Goal: Task Accomplishment & Management: Use online tool/utility

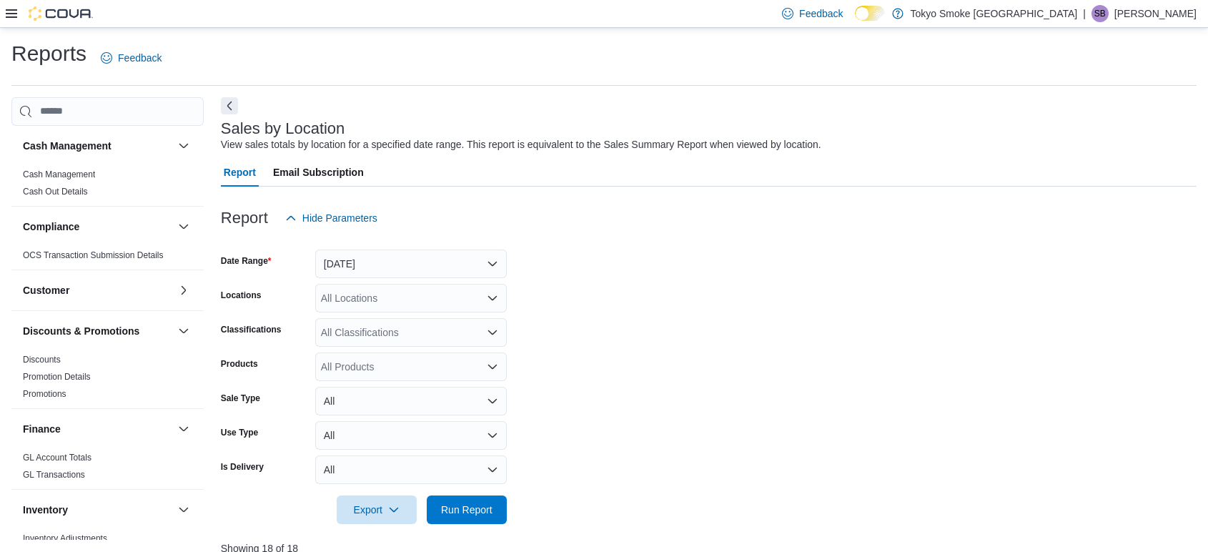
scroll to position [317, 0]
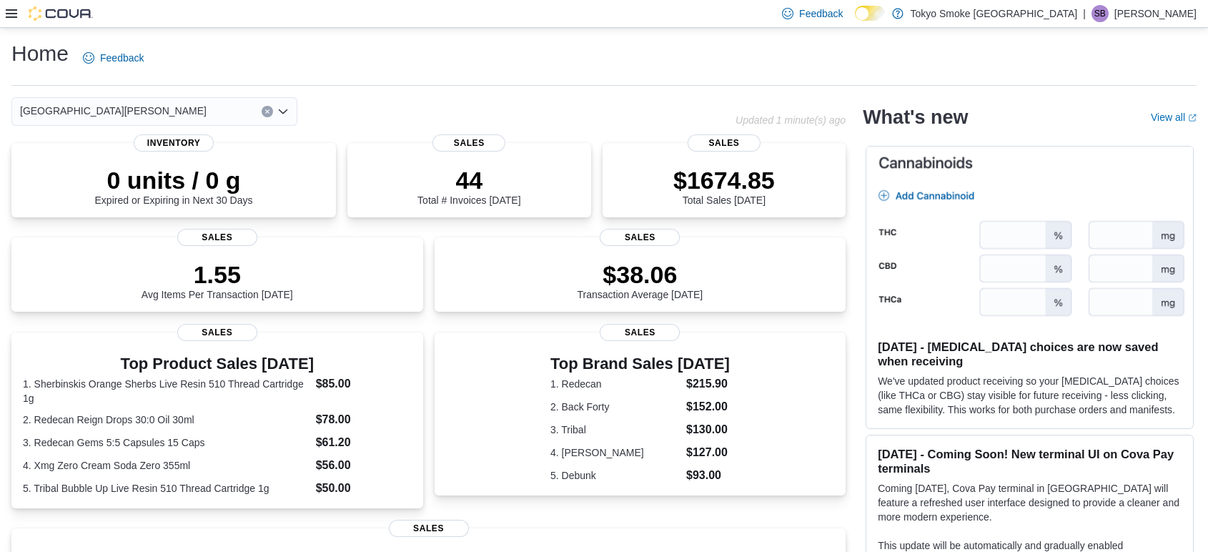
scroll to position [280, 0]
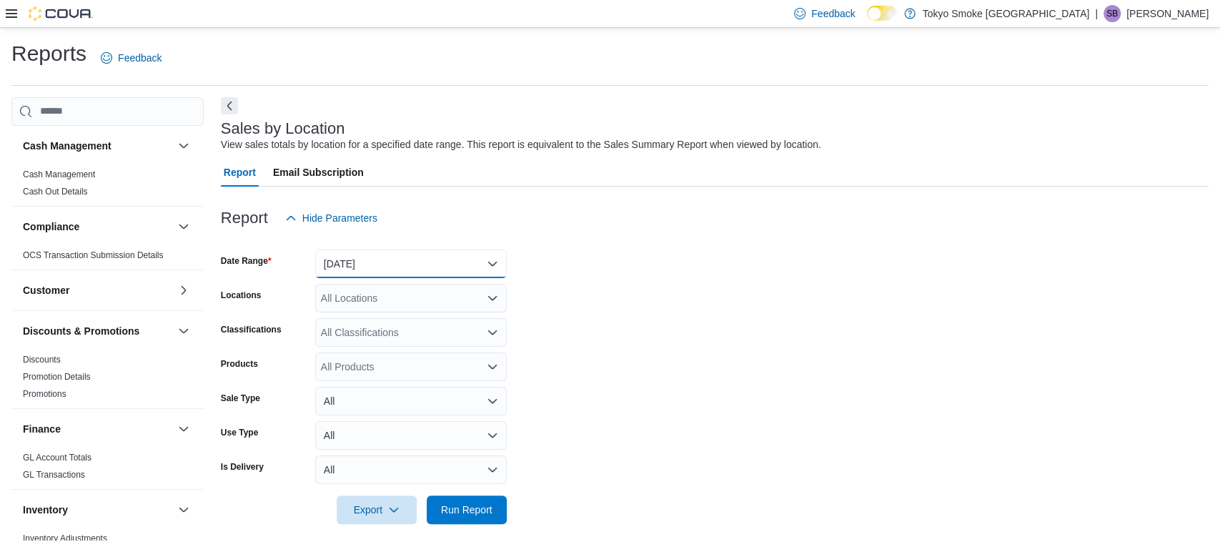
click at [415, 258] on button "[DATE]" at bounding box center [411, 263] width 192 height 29
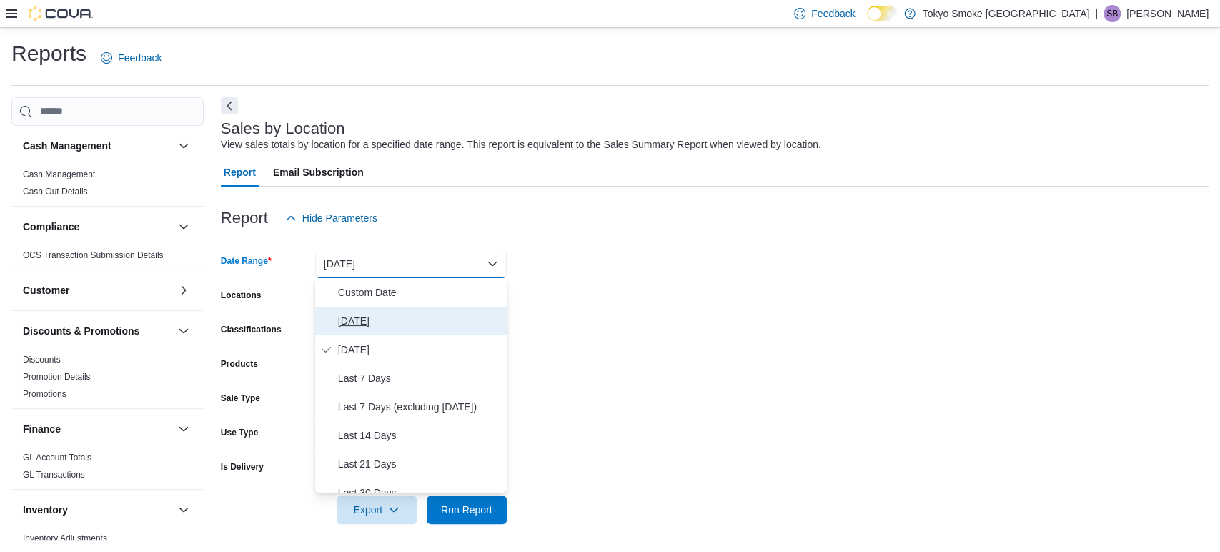
click at [357, 315] on span "[DATE]" at bounding box center [419, 320] width 163 height 17
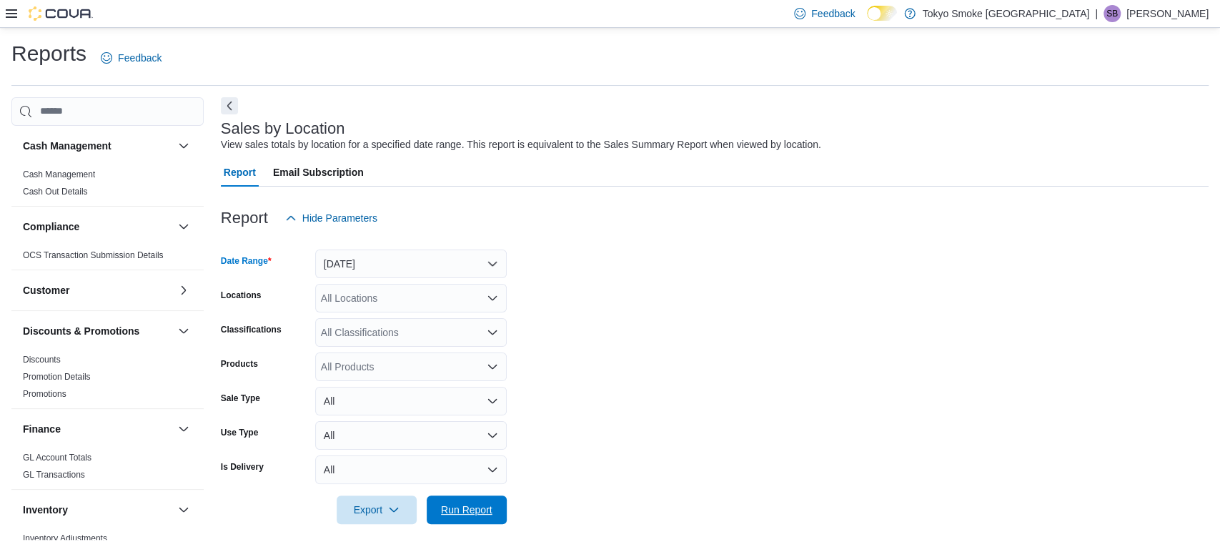
click at [467, 506] on span "Run Report" at bounding box center [466, 509] width 51 height 14
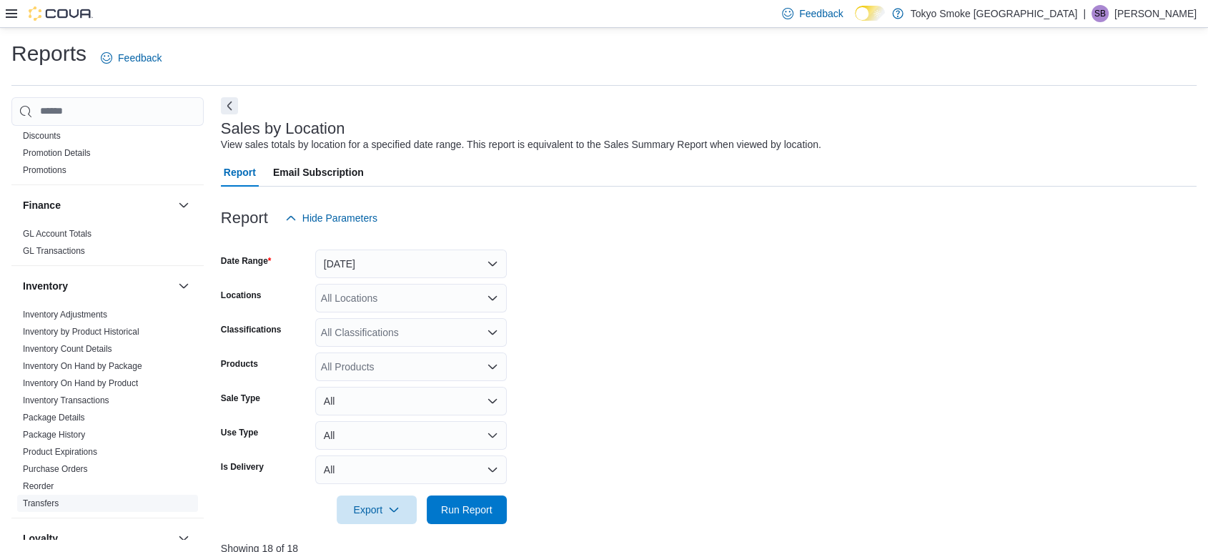
scroll to position [394, 0]
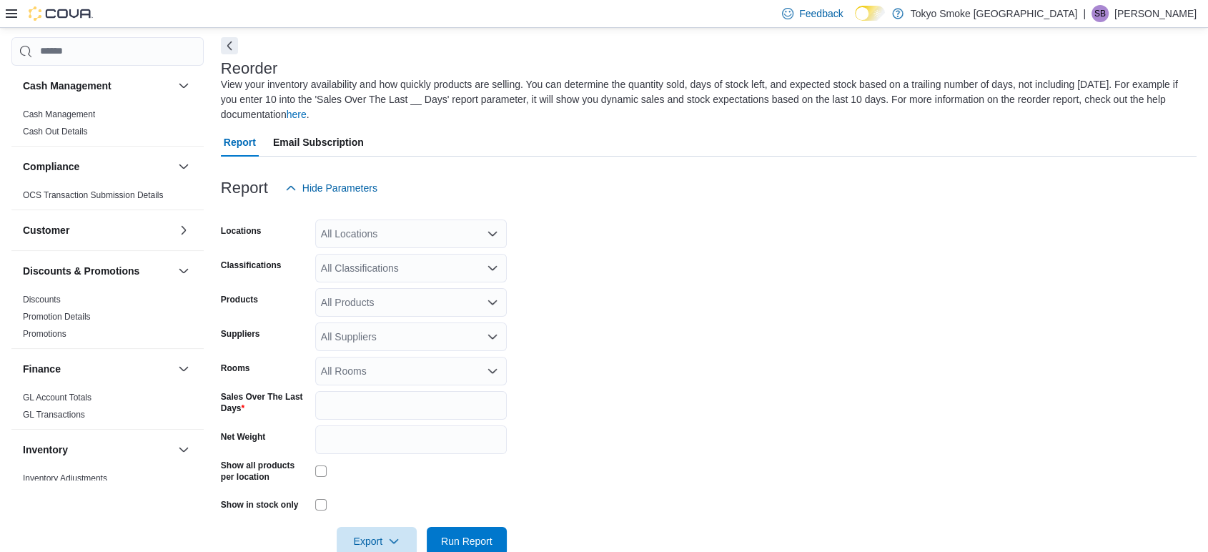
scroll to position [63, 0]
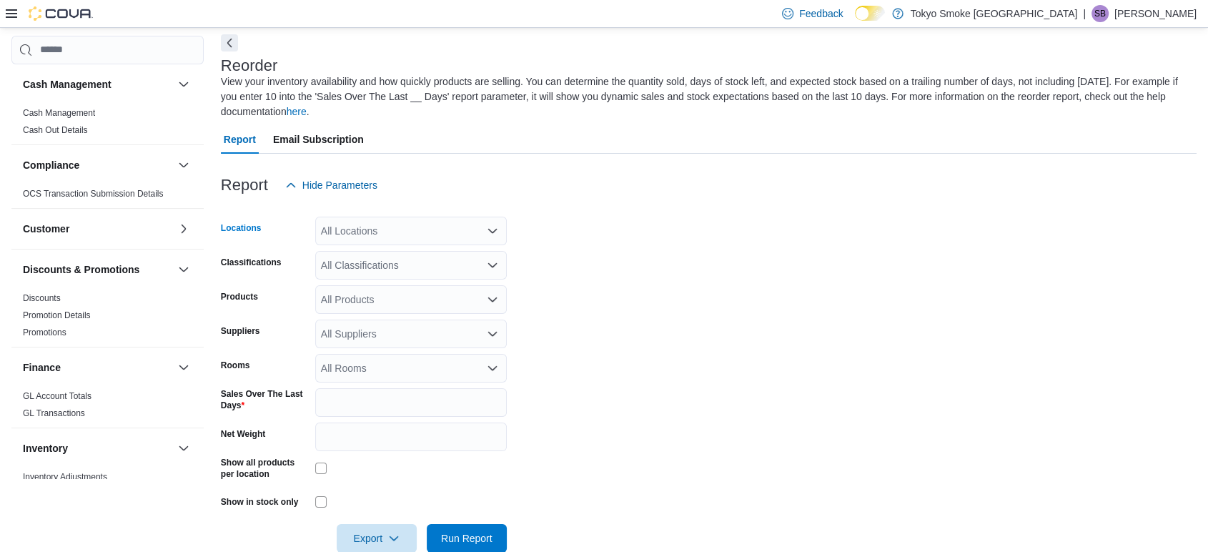
click at [361, 235] on div "All Locations" at bounding box center [411, 231] width 192 height 29
type input "***"
click at [422, 257] on span "[GEOGRAPHIC_DATA][PERSON_NAME]" at bounding box center [439, 255] width 187 height 14
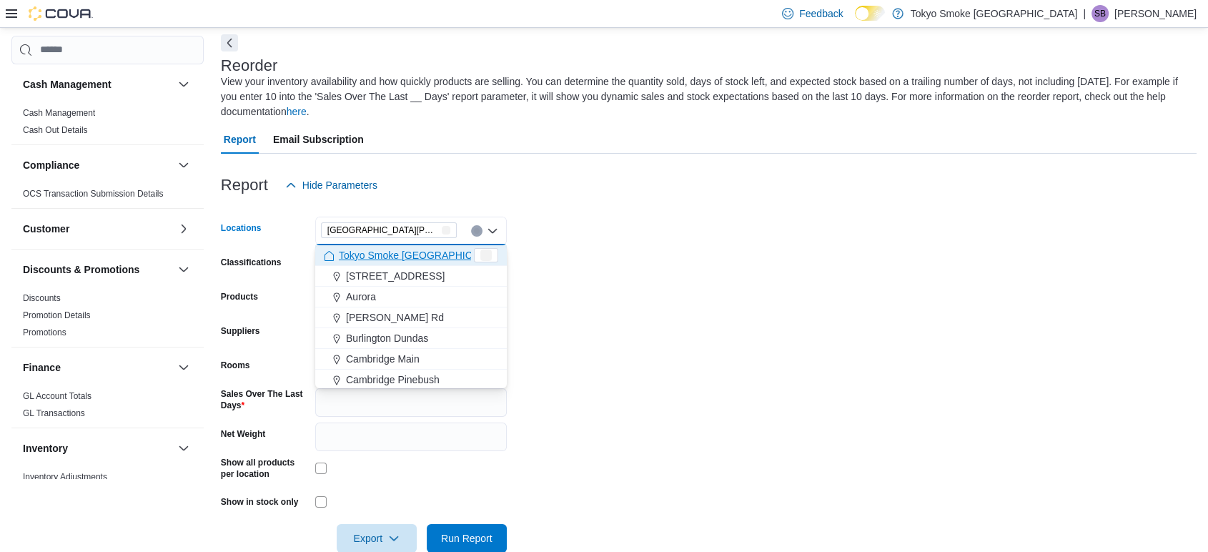
click at [562, 217] on form "Locations London Byron Village Combo box. Selected. London Byron Village. Press…" at bounding box center [709, 375] width 976 height 353
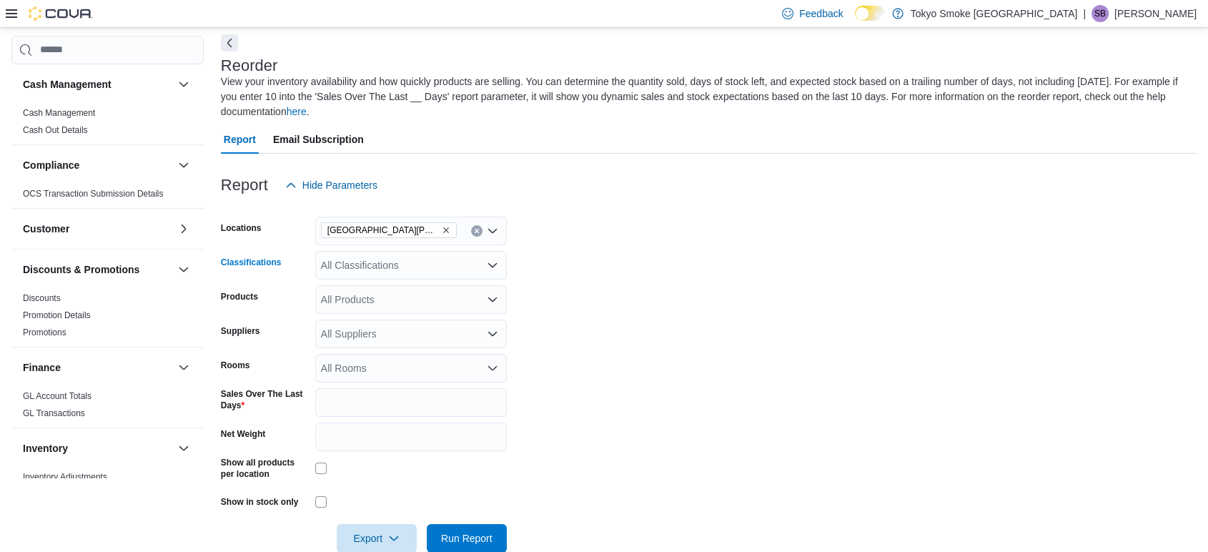
click at [408, 263] on div "All Classifications" at bounding box center [411, 265] width 192 height 29
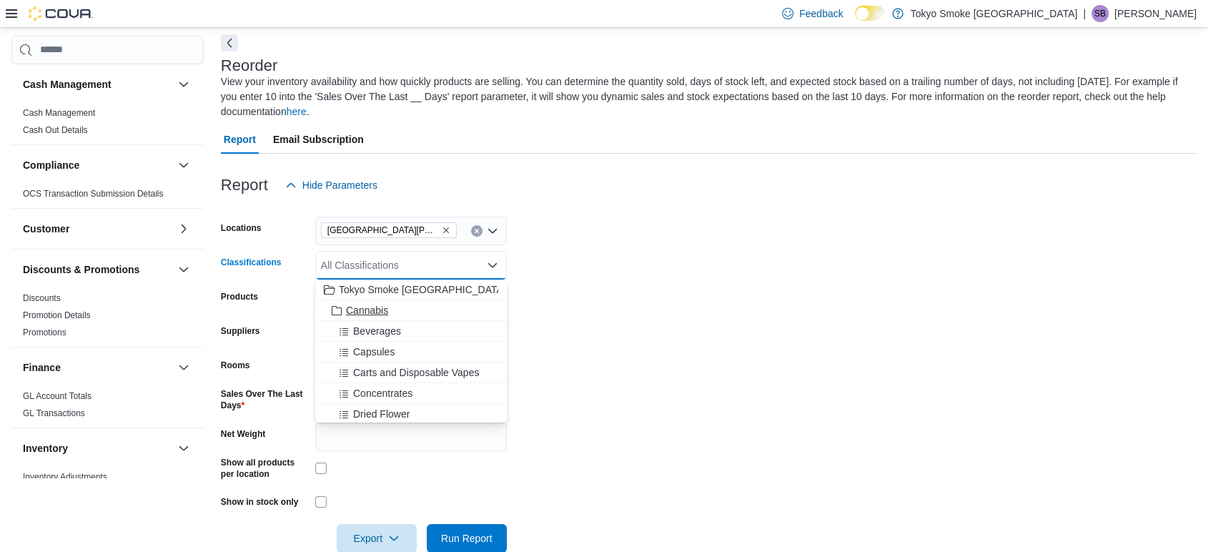
click at [386, 313] on span "Cannabis" at bounding box center [367, 310] width 42 height 14
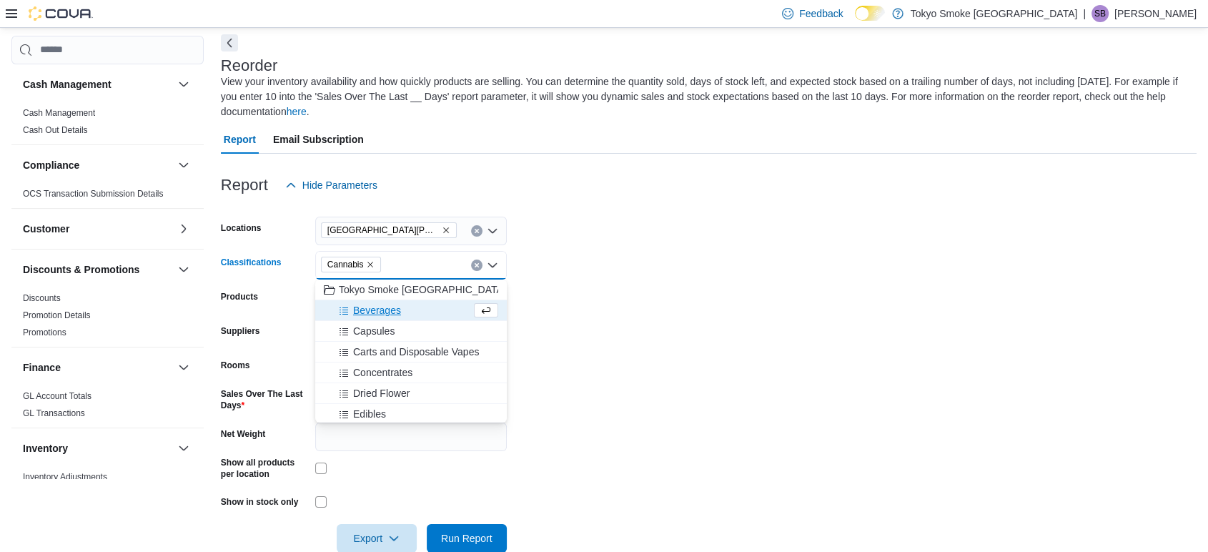
click at [635, 243] on form "Locations London Byron Village Classifications Cannabis Combo box. Selected. Ca…" at bounding box center [709, 375] width 976 height 353
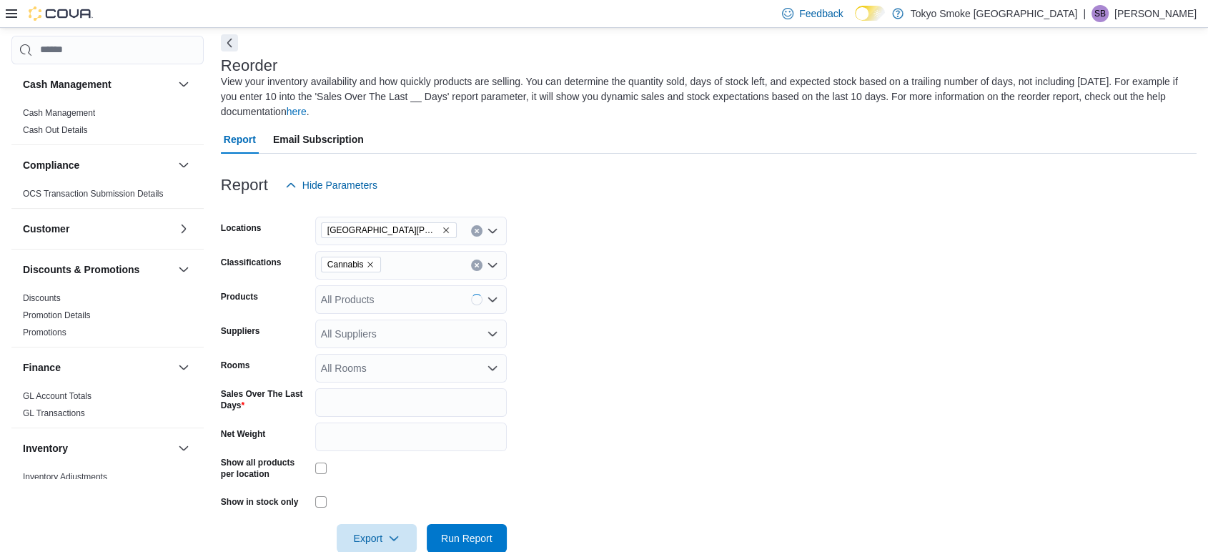
click at [312, 462] on div "Show all products per location" at bounding box center [364, 471] width 286 height 28
click at [347, 373] on div "All Rooms" at bounding box center [411, 368] width 192 height 29
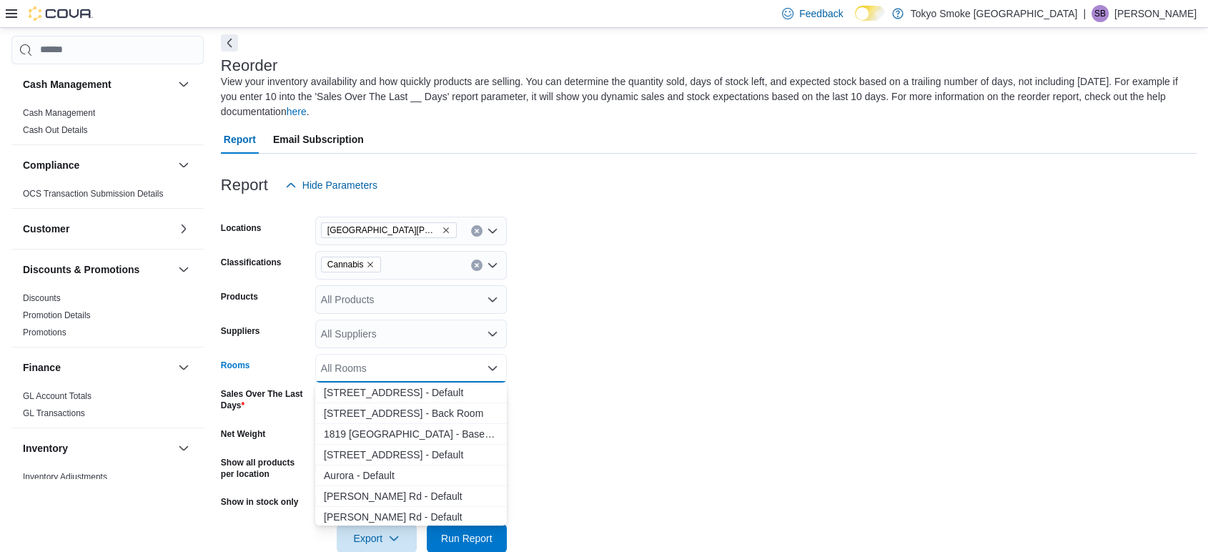
drag, startPoint x: 708, startPoint y: 265, endPoint x: 655, endPoint y: 280, distance: 55.0
click at [700, 268] on form "Locations London Byron Village Classifications Cannabis Products All Products S…" at bounding box center [709, 375] width 976 height 353
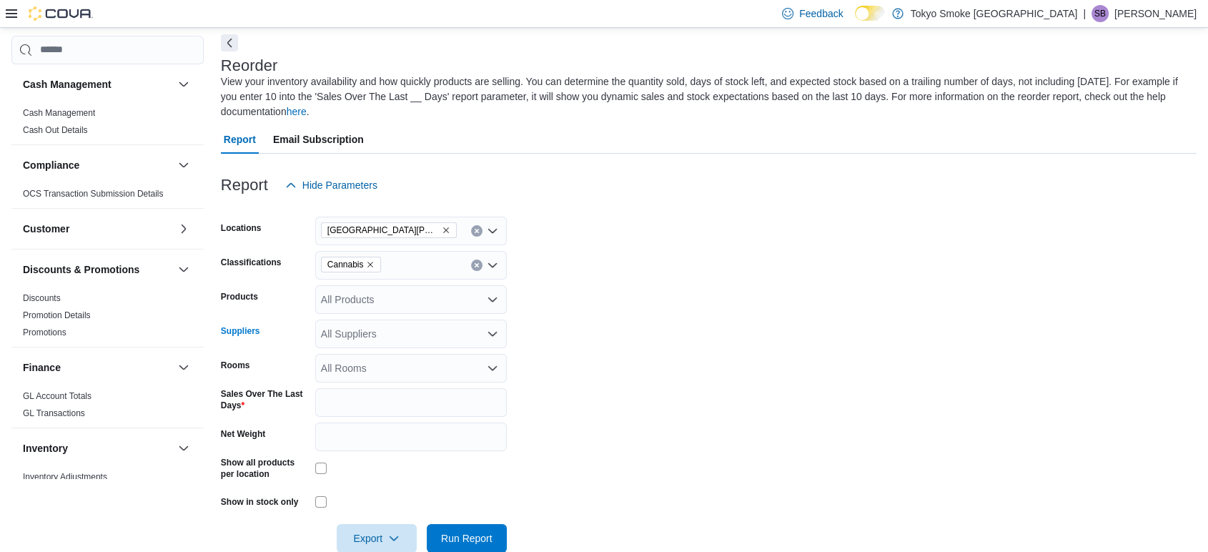
click at [362, 319] on div "All Suppliers" at bounding box center [411, 333] width 192 height 29
type input "***"
click at [342, 356] on span "OCS" at bounding box center [411, 358] width 174 height 14
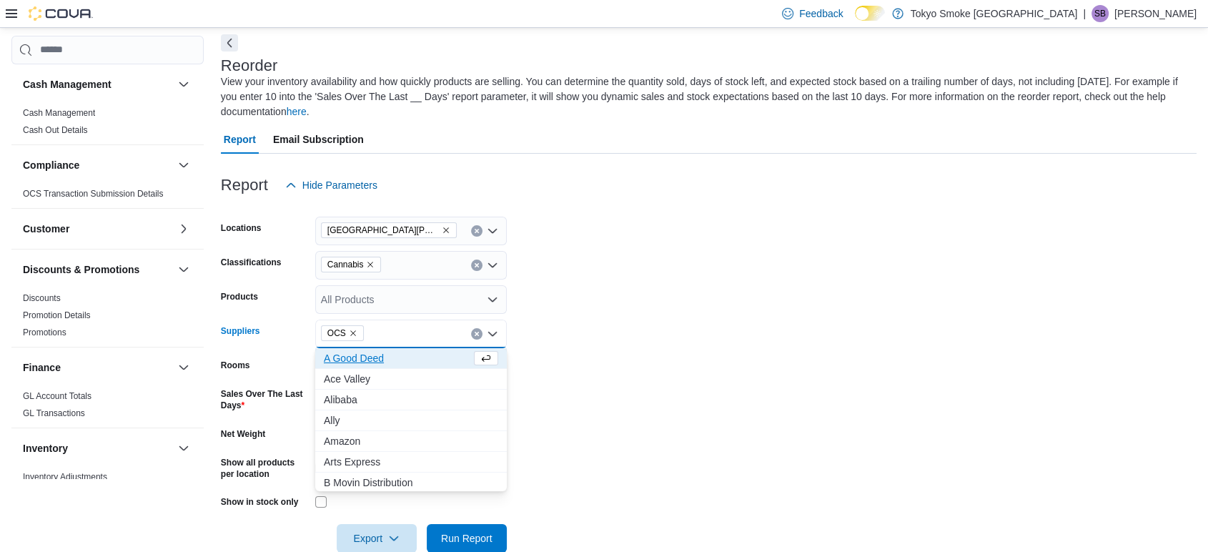
click at [610, 269] on form "Locations London Byron Village Classifications Cannabis Products All Products S…" at bounding box center [709, 375] width 976 height 353
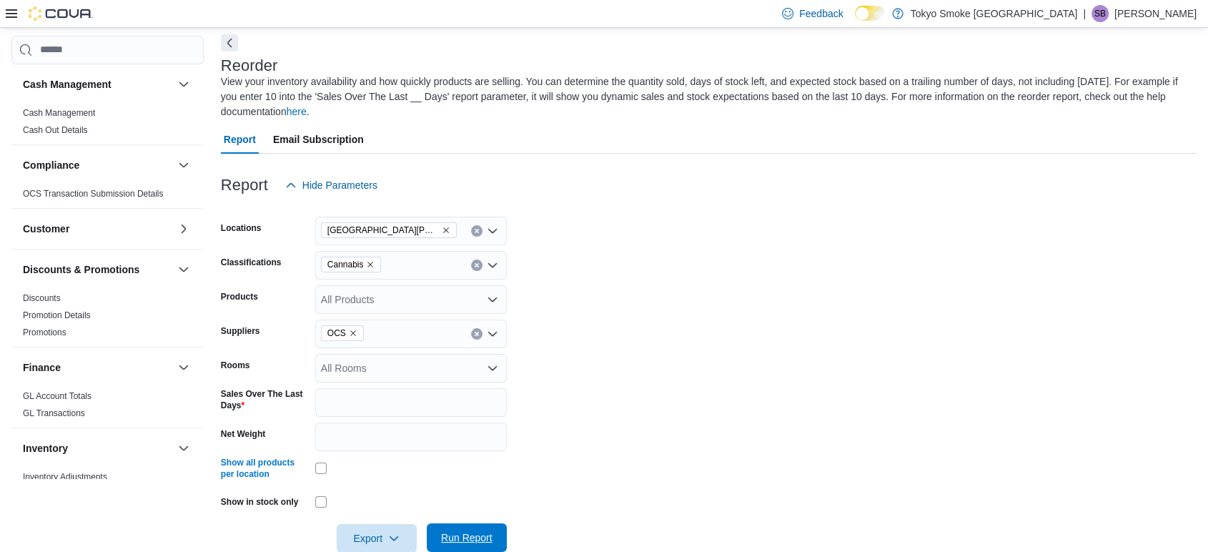
click at [491, 543] on span "Run Report" at bounding box center [466, 537] width 51 height 14
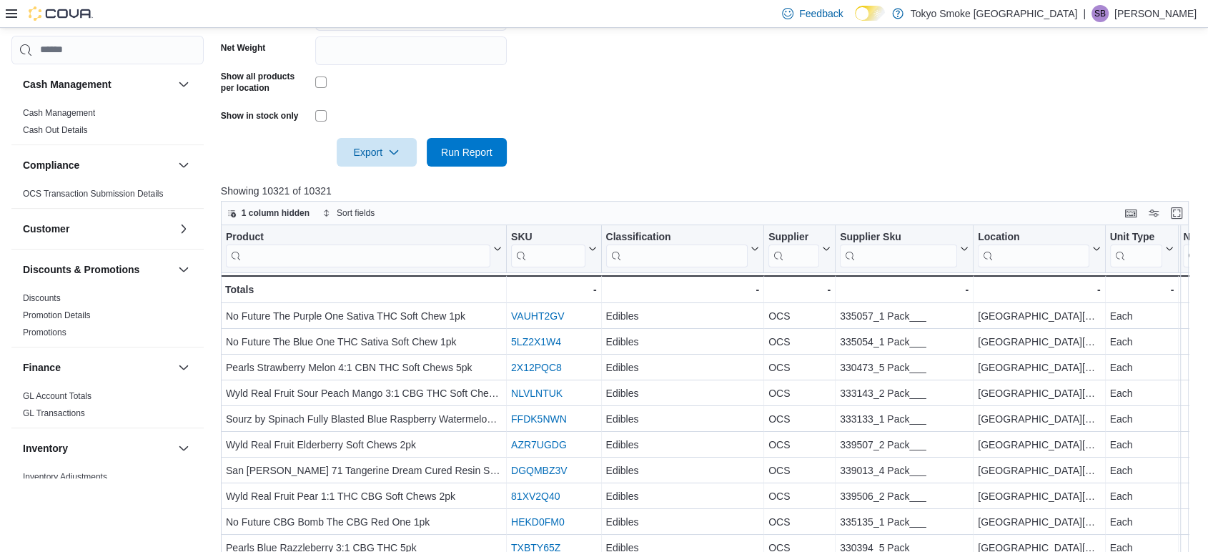
scroll to position [476, 0]
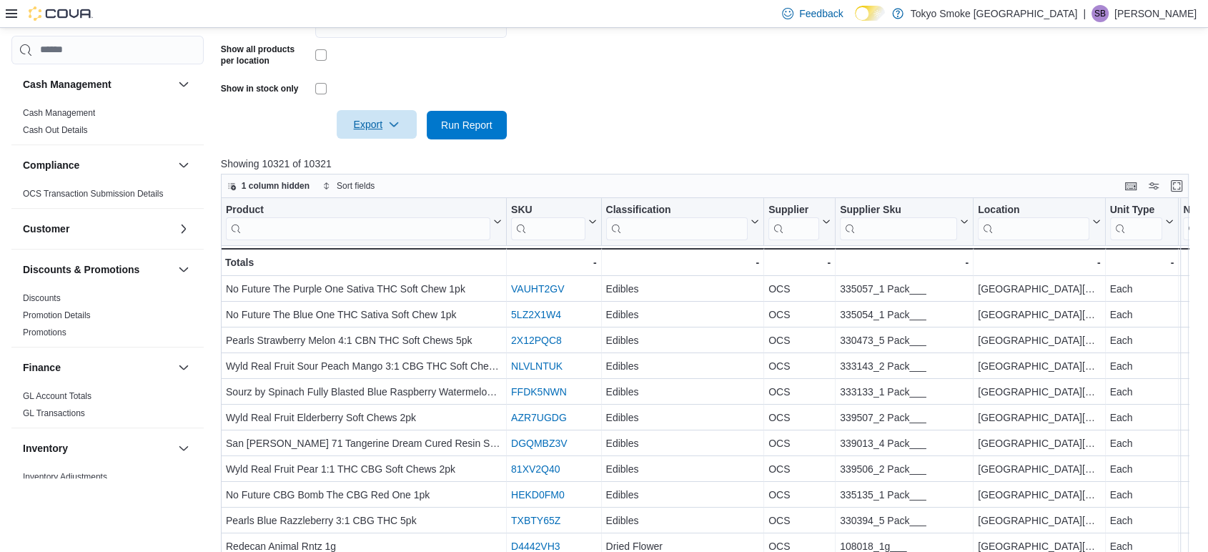
click at [367, 119] on span "Export" at bounding box center [376, 124] width 63 height 29
click at [379, 157] on span "Export to Excel" at bounding box center [379, 153] width 64 height 11
click at [382, 153] on span "Export to Excel" at bounding box center [379, 153] width 64 height 11
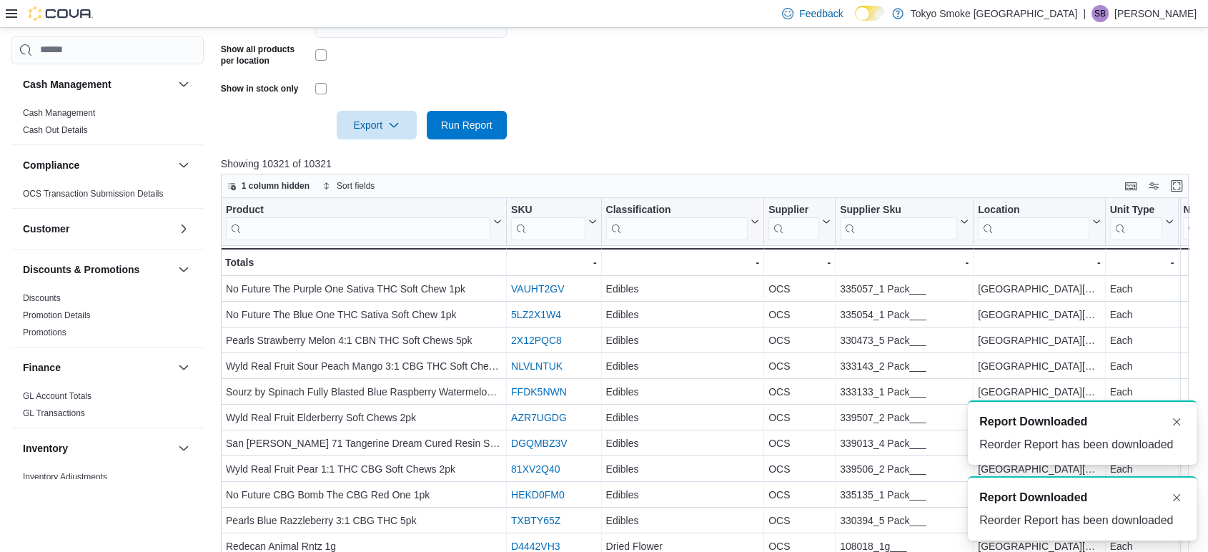
scroll to position [0, 0]
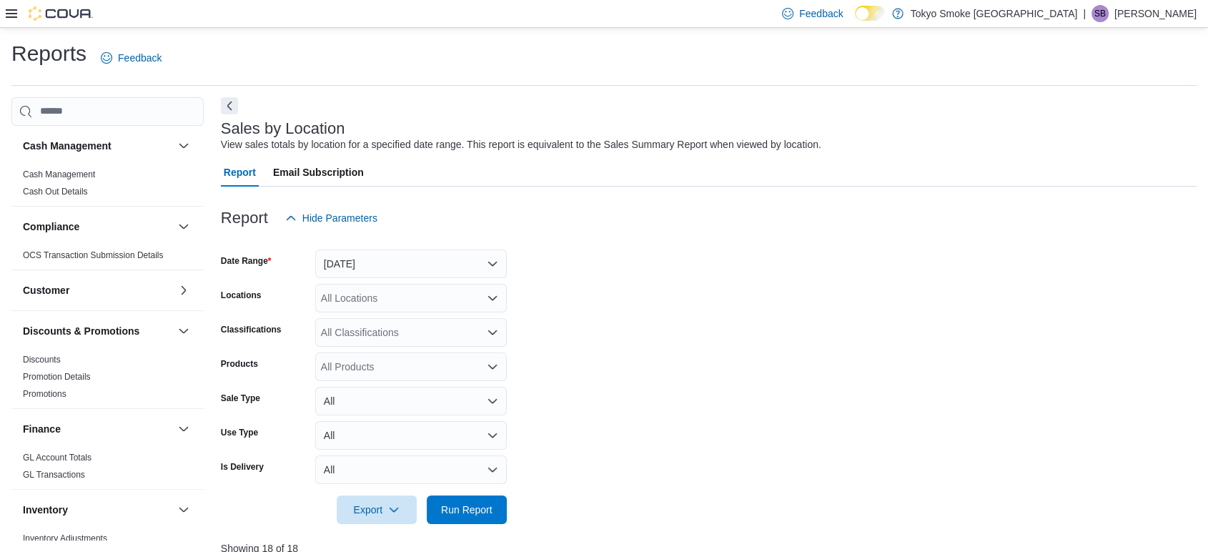
scroll to position [394, 0]
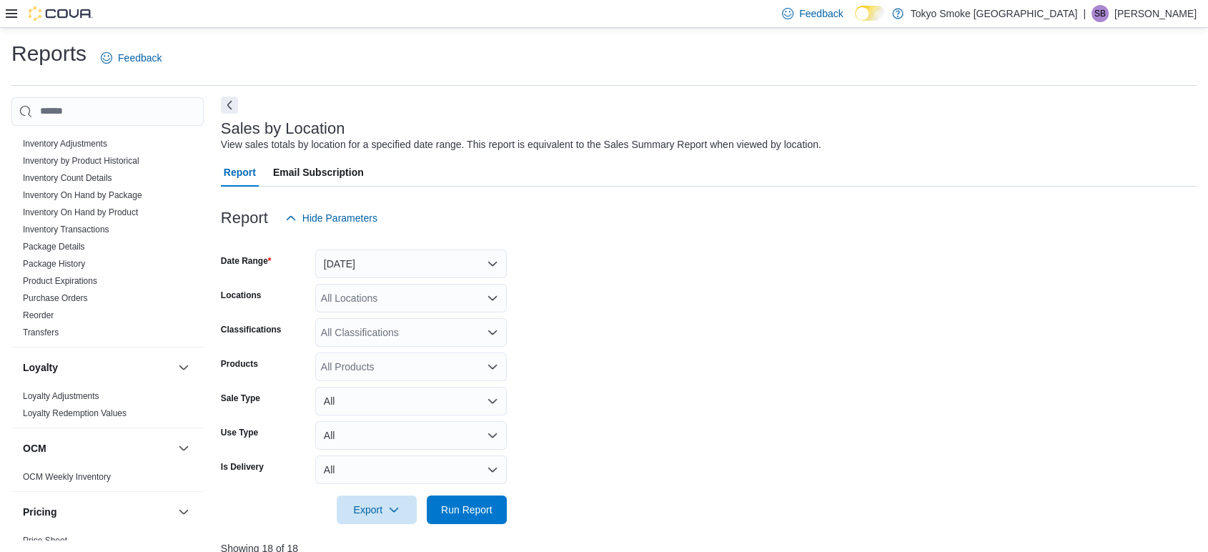
click at [228, 100] on button "Next" at bounding box center [229, 104] width 17 height 17
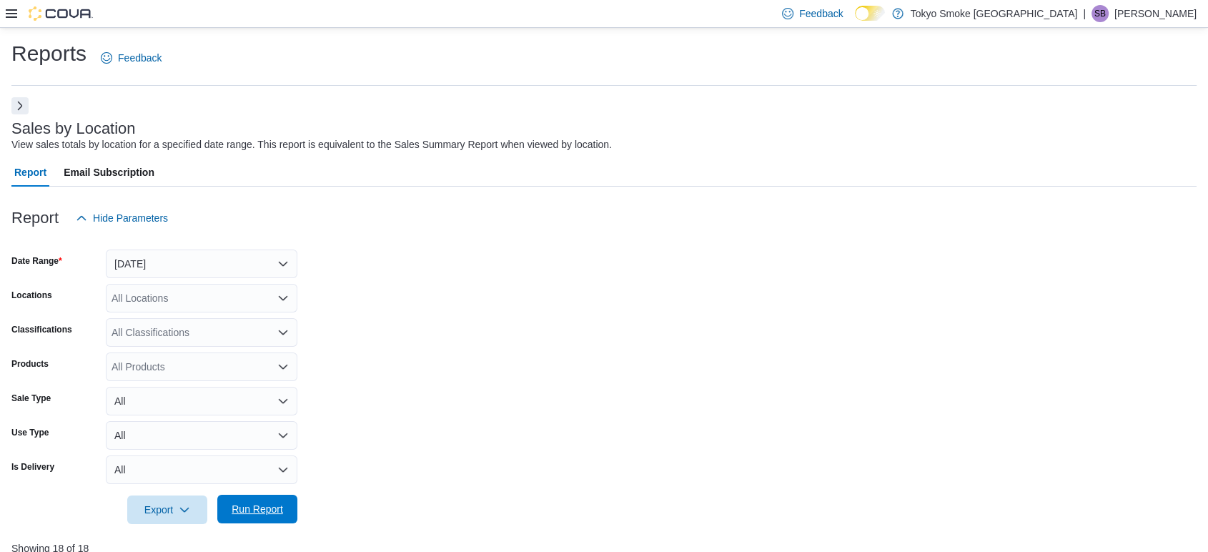
click at [279, 505] on span "Run Report" at bounding box center [257, 509] width 51 height 14
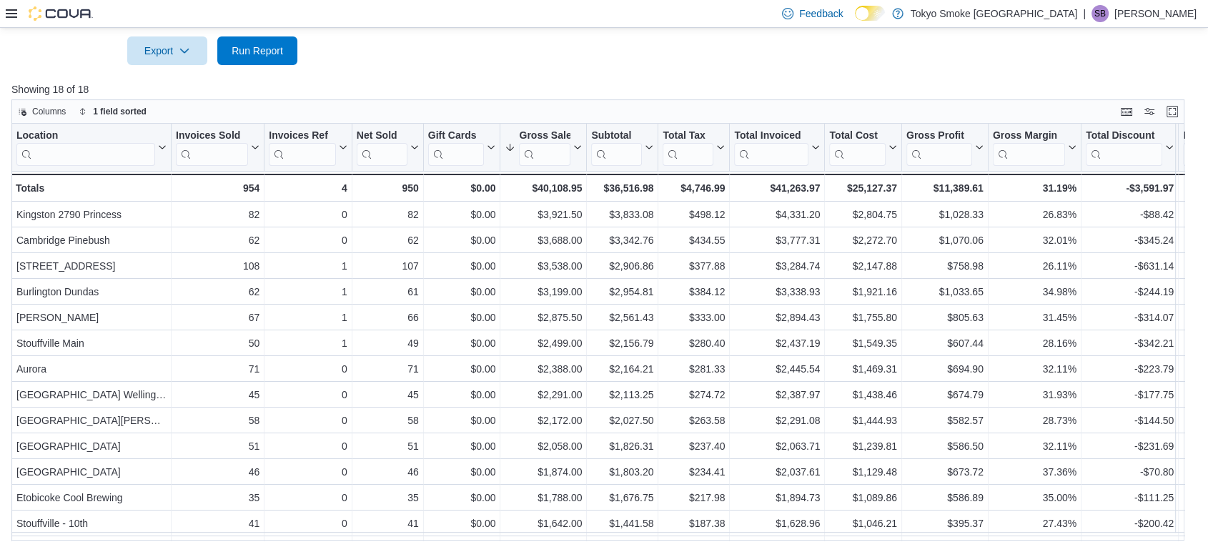
scroll to position [458, 0]
